Goal: Find specific page/section: Find specific page/section

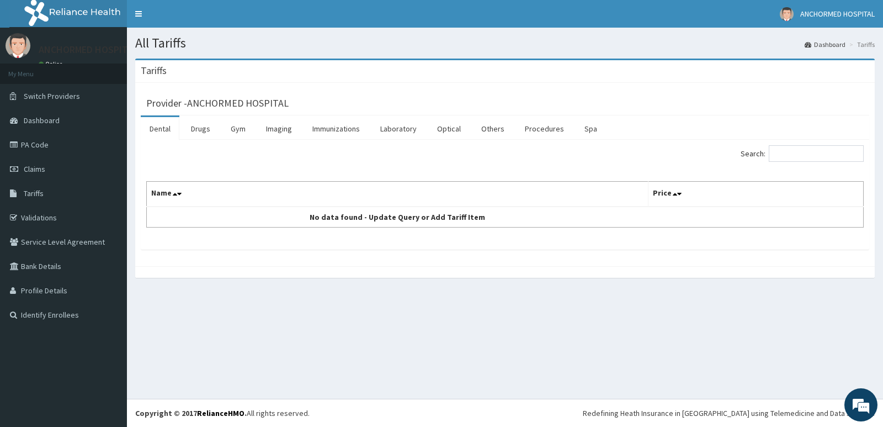
click at [785, 165] on div "Search: Name Price No data found - Update Query or Add Tariff Item" at bounding box center [504, 186] width 717 height 82
click at [487, 130] on link "Others" at bounding box center [492, 128] width 41 height 23
click at [61, 194] on link "Tariffs" at bounding box center [63, 193] width 127 height 24
